Goal: Navigation & Orientation: Go to known website

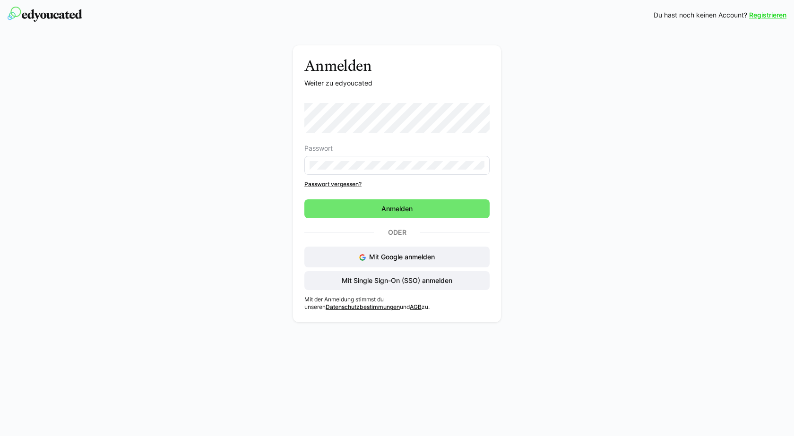
click at [597, 322] on div "Anmelden Weiter zu edyoucated Passwort Passwort vergessen? Anmelden Oder Mit Go…" at bounding box center [397, 186] width 533 height 282
click at [397, 279] on span "Mit Single Sign-On (SSO) anmelden" at bounding box center [396, 280] width 113 height 9
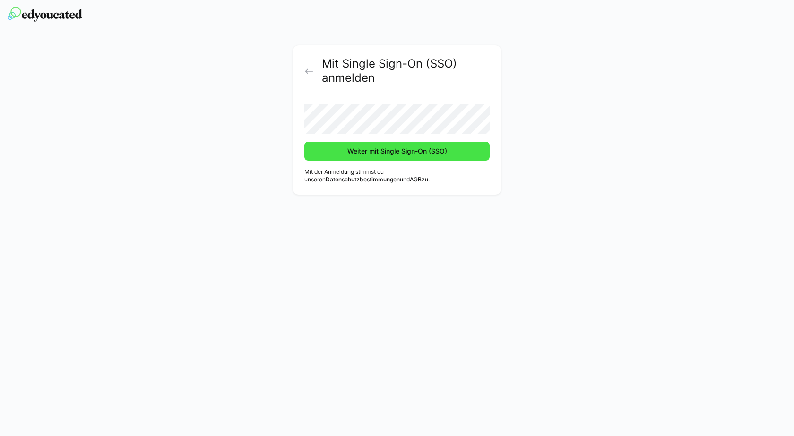
click at [368, 155] on span "Weiter mit Single Sign-On (SSO)" at bounding box center [397, 151] width 103 height 9
click at [304, 142] on button "Weiter mit Single Sign-On (SSO)" at bounding box center [396, 151] width 185 height 19
